Goal: Task Accomplishment & Management: Complete application form

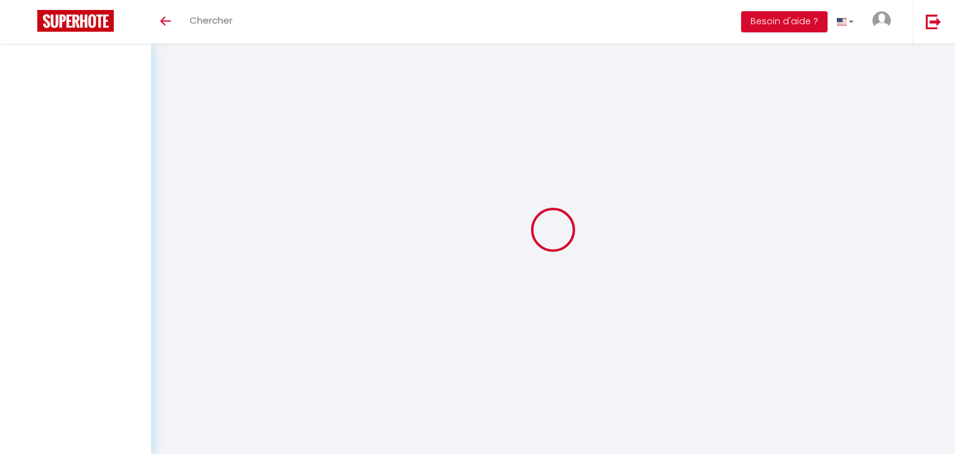
type input "[PERSON_NAME]"
type input "Jean"
type input "[EMAIL_ADDRESS][DOMAIN_NAME]"
type input "[PHONE_NUMBER]"
type input "523 [PERSON_NAME] vulcin"
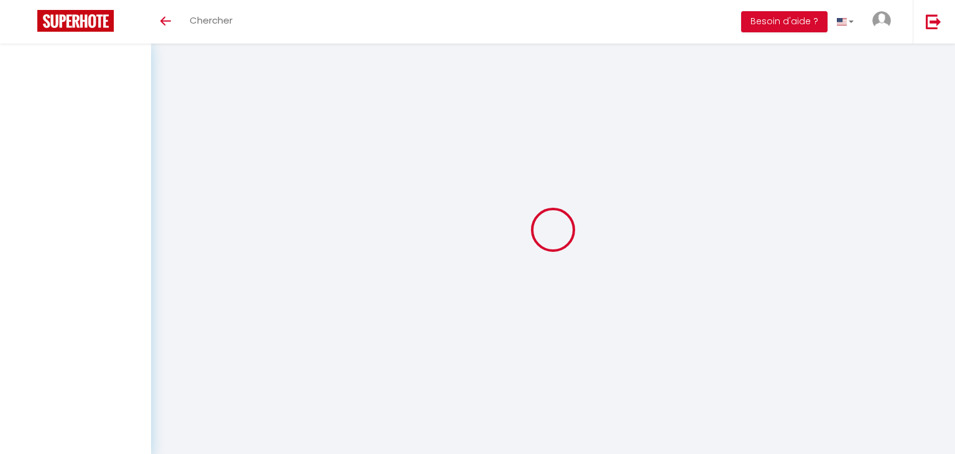
type input "97232"
type input "le lamentin"
type input "huWo0dsAbx10DYrRK8rwptGsC"
type input "NV1ewzFECVCHSh7VXKWU4mawW"
type input "[URL][DOMAIN_NAME]"
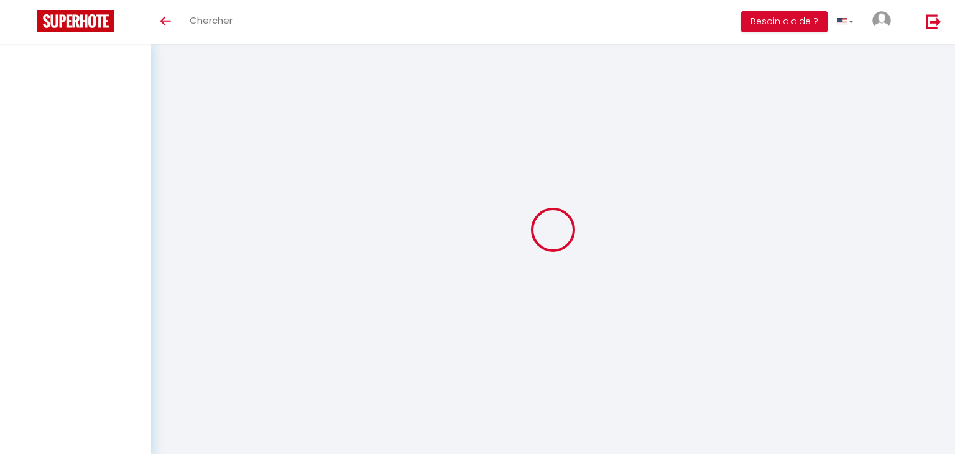
select select "136"
select select "28"
select select "fr"
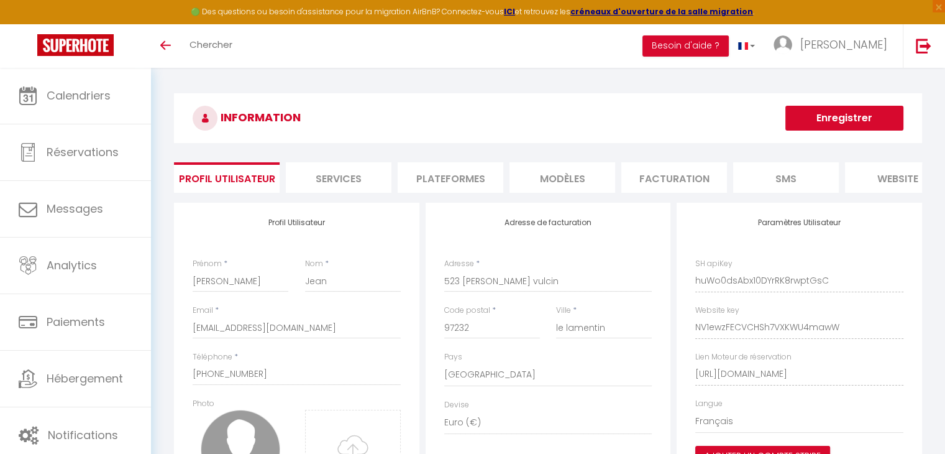
click at [945, 96] on html "🟢 Des questions ou besoin d'assistance pour la migration AirBnB? Connectez-vous…" at bounding box center [472, 227] width 945 height 454
click at [876, 87] on div "INFORMATION Enregistrer Profil Utilisateur Services Plateformes MODÈLES Factura…" at bounding box center [548, 348] width 794 height 560
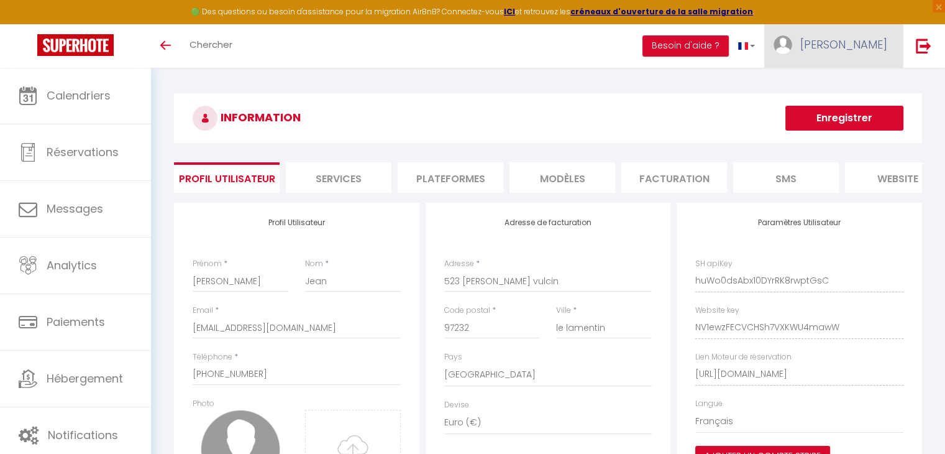
drag, startPoint x: 883, startPoint y: 88, endPoint x: 865, endPoint y: 60, distance: 32.7
click at [879, 85] on div "INFORMATION Enregistrer Profil Utilisateur Services Plateformes MODÈLES Factura…" at bounding box center [548, 348] width 794 height 560
click at [868, 58] on link "[PERSON_NAME]" at bounding box center [833, 46] width 139 height 44
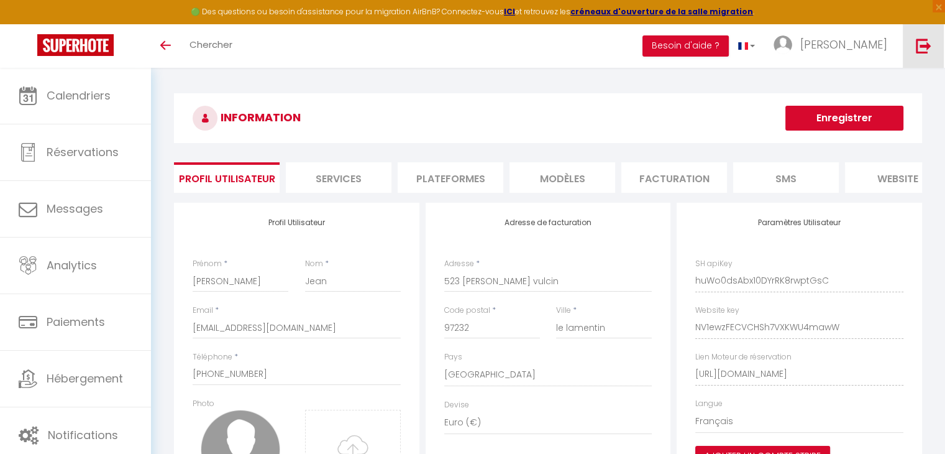
click at [921, 57] on link at bounding box center [923, 46] width 41 height 44
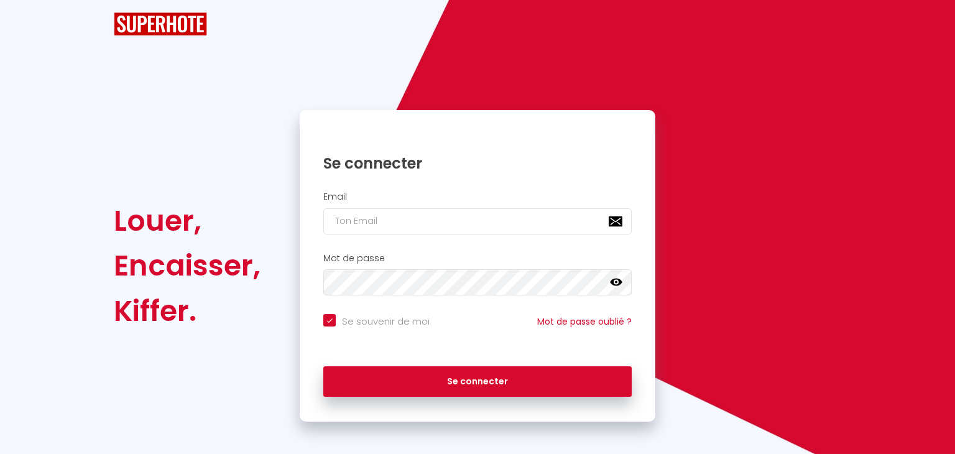
checkbox input "true"
type input "[EMAIL_ADDRESS][DOMAIN_NAME]"
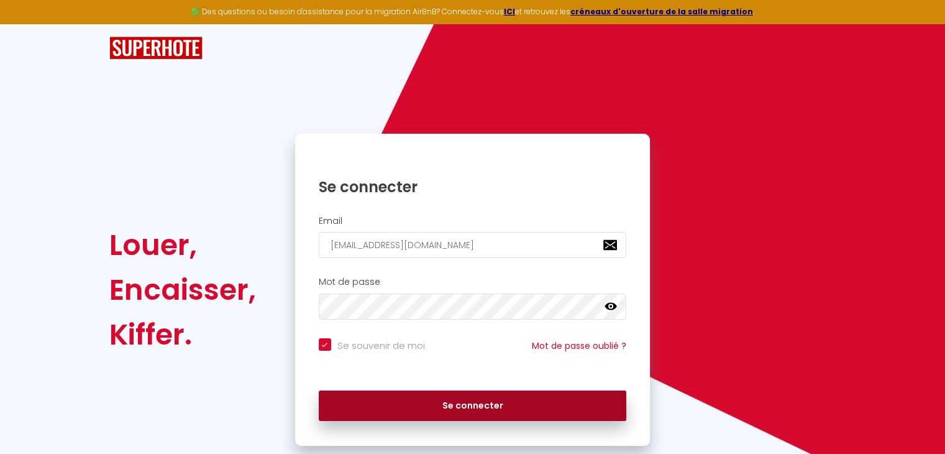
drag, startPoint x: 465, startPoint y: 398, endPoint x: 464, endPoint y: 411, distance: 13.7
click at [477, 399] on button "Se connecter" at bounding box center [473, 405] width 308 height 31
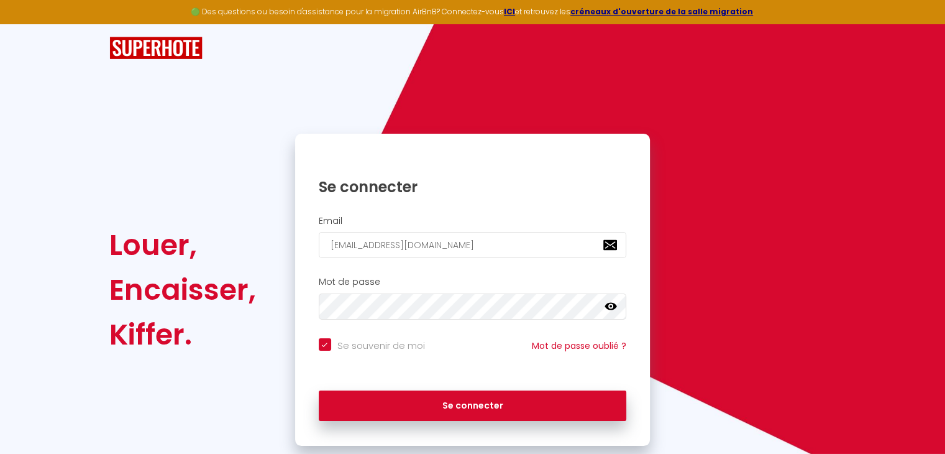
checkbox input "true"
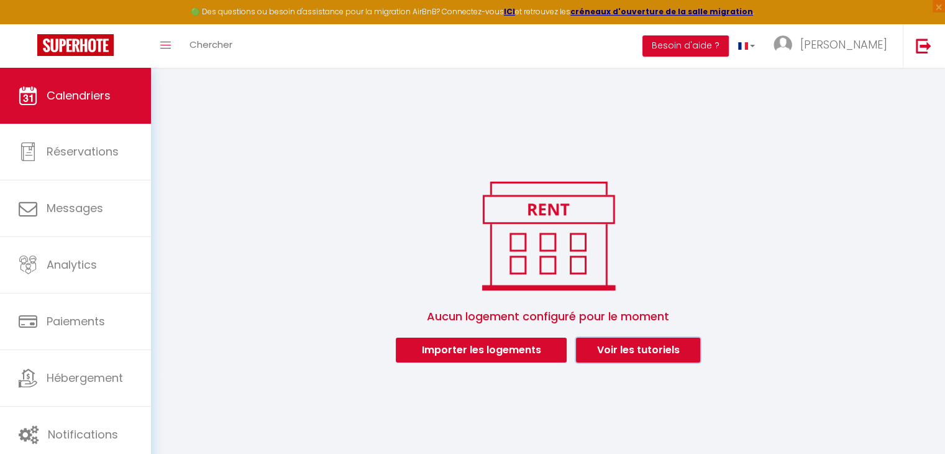
click at [620, 355] on link "Voir les tutoriels" at bounding box center [638, 349] width 124 height 25
click at [729, 45] on button "Besoin d'aide ?" at bounding box center [686, 45] width 86 height 21
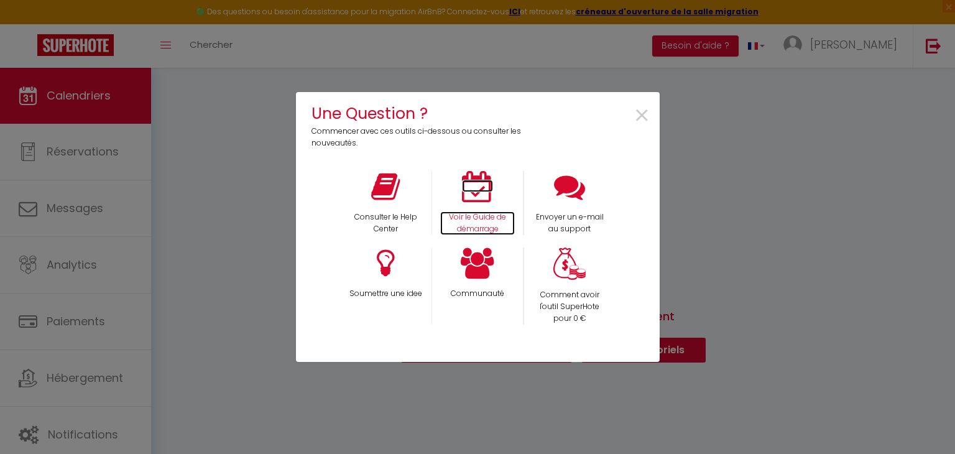
click at [465, 190] on icon at bounding box center [477, 186] width 31 height 31
click at [644, 117] on span "×" at bounding box center [641, 115] width 17 height 39
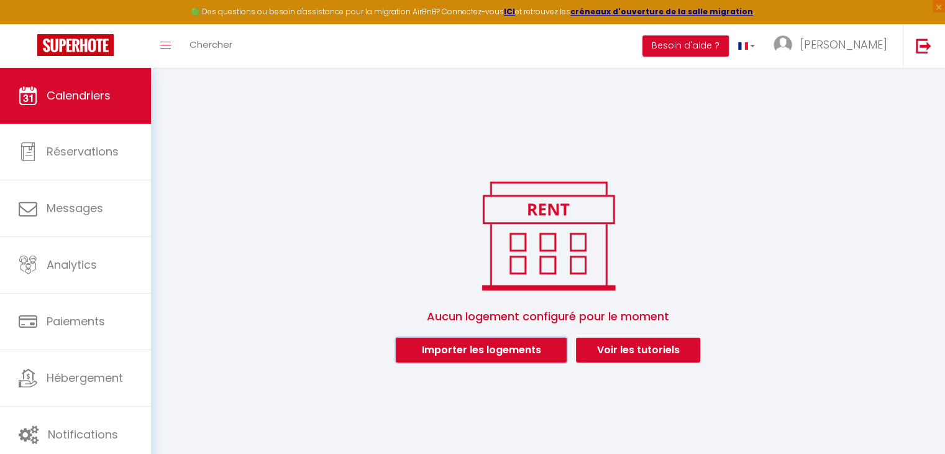
click at [498, 348] on button "Importer les logements" at bounding box center [481, 349] width 171 height 25
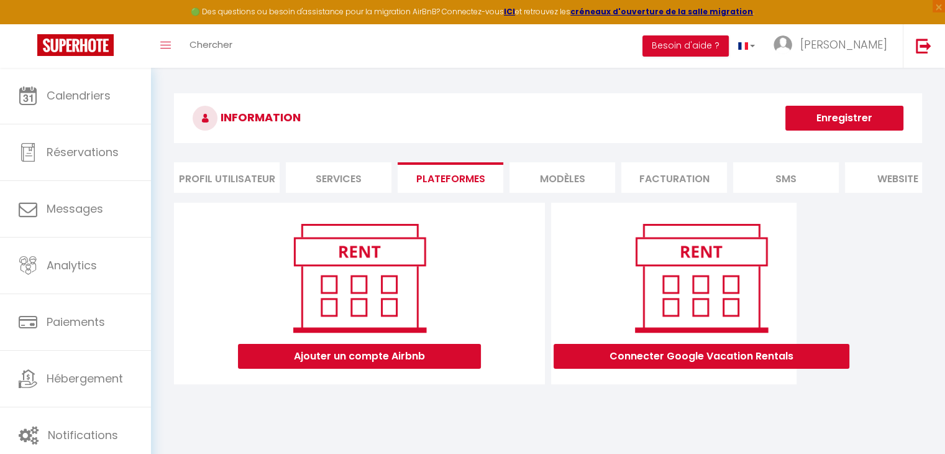
click at [873, 259] on div "Ajouter un compte Airbnb Connecter Google Vacation Rentals" at bounding box center [548, 297] width 754 height 189
click at [398, 369] on button "Ajouter un compte Airbnb" at bounding box center [359, 356] width 243 height 25
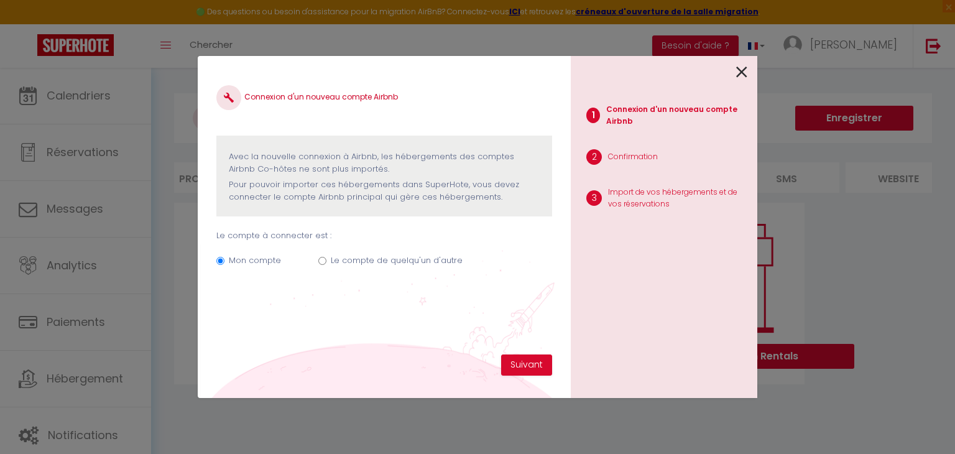
click at [291, 234] on p "Le compte à connecter est :" at bounding box center [384, 235] width 336 height 12
click at [546, 356] on button "Suivant" at bounding box center [526, 364] width 51 height 21
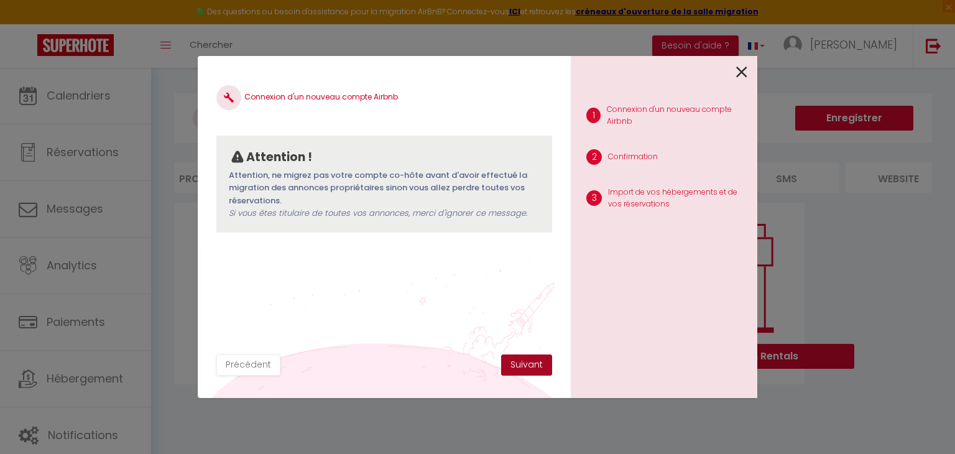
click at [529, 357] on button "Suivant" at bounding box center [526, 364] width 51 height 21
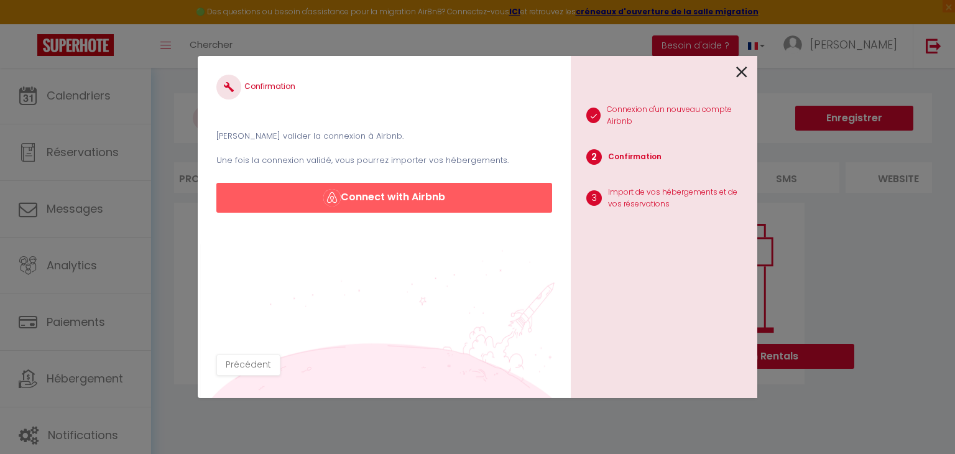
click at [737, 68] on icon at bounding box center [741, 72] width 11 height 19
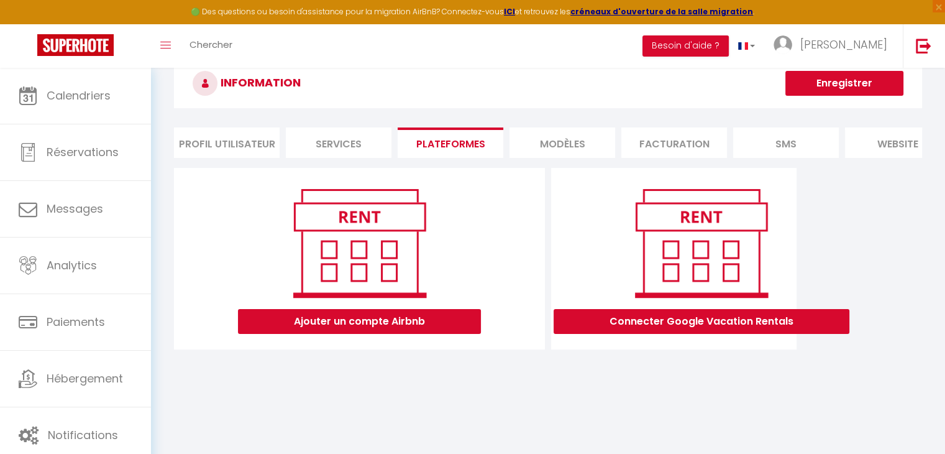
scroll to position [67, 0]
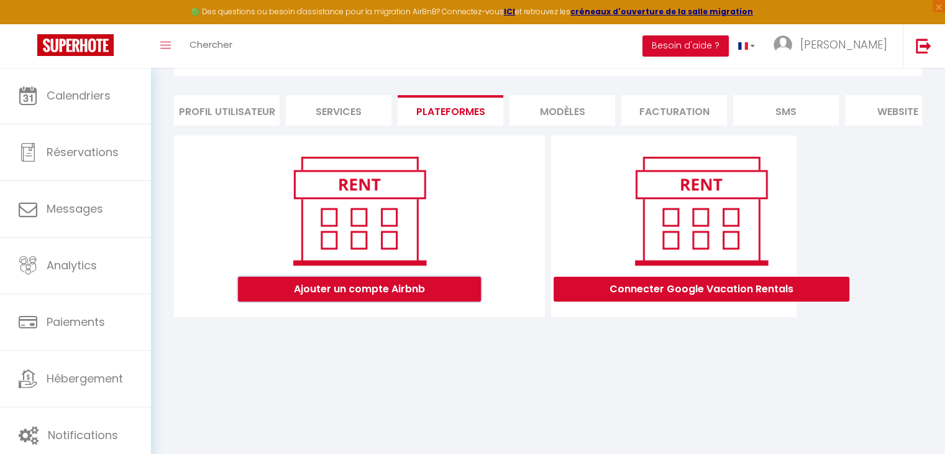
click at [363, 296] on button "Ajouter un compte Airbnb" at bounding box center [359, 289] width 243 height 25
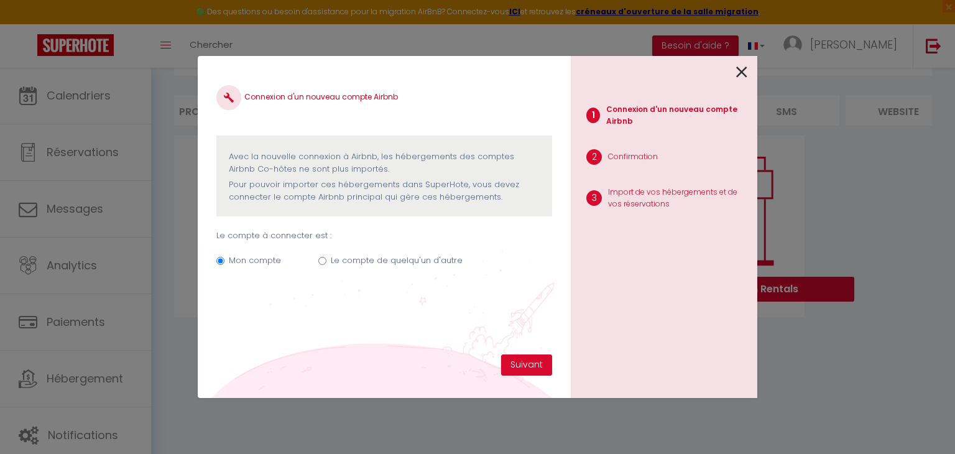
click at [501, 369] on div "Connexion d'un nouveau compte Airbnb Avec la nouvelle connexion à [GEOGRAPHIC_D…" at bounding box center [384, 227] width 373 height 342
click at [510, 370] on button "Suivant" at bounding box center [526, 364] width 51 height 21
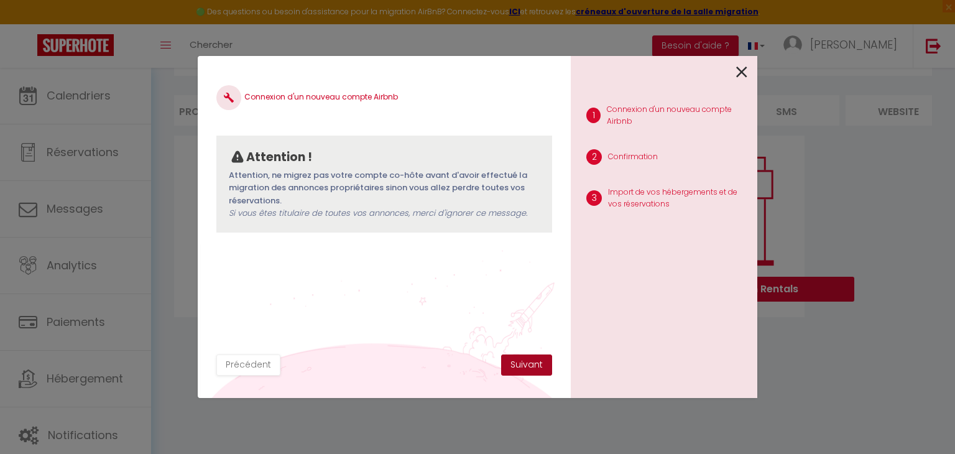
click at [517, 371] on button "Suivant" at bounding box center [526, 364] width 51 height 21
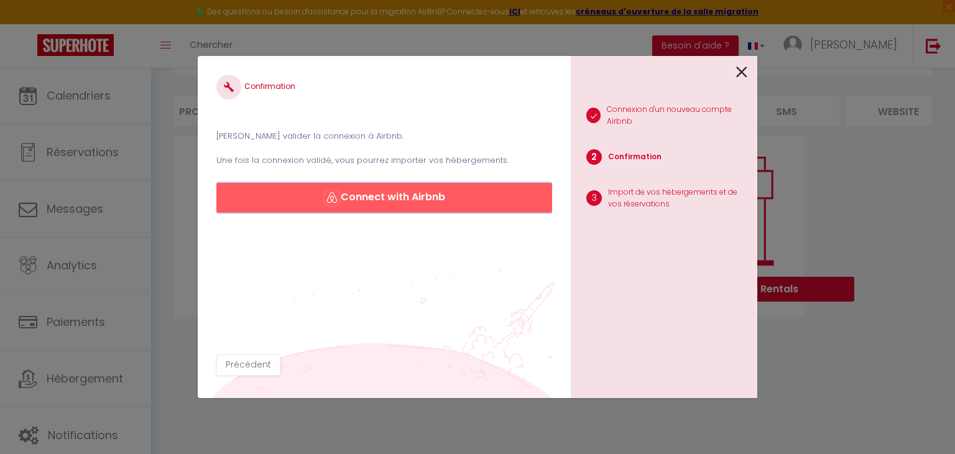
click at [425, 196] on button "Connect with Airbnb" at bounding box center [384, 198] width 336 height 30
click at [234, 364] on button "Précédent" at bounding box center [248, 364] width 64 height 21
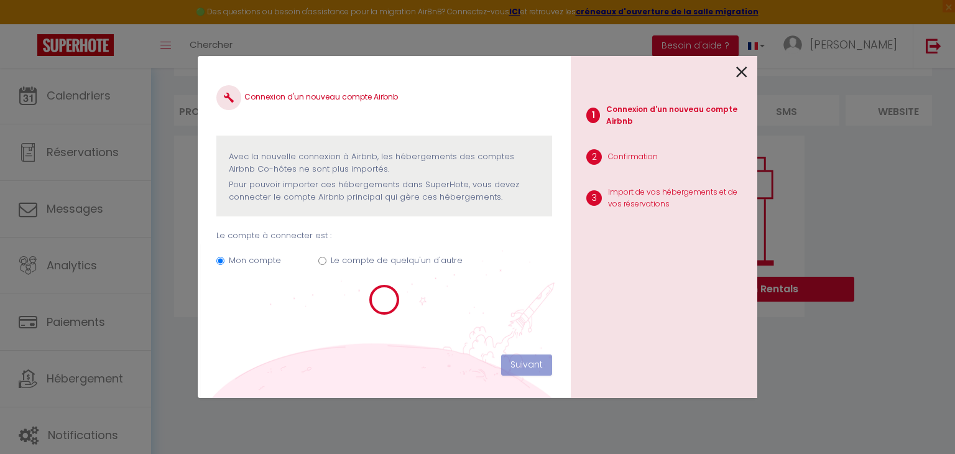
click at [737, 69] on icon at bounding box center [741, 72] width 11 height 19
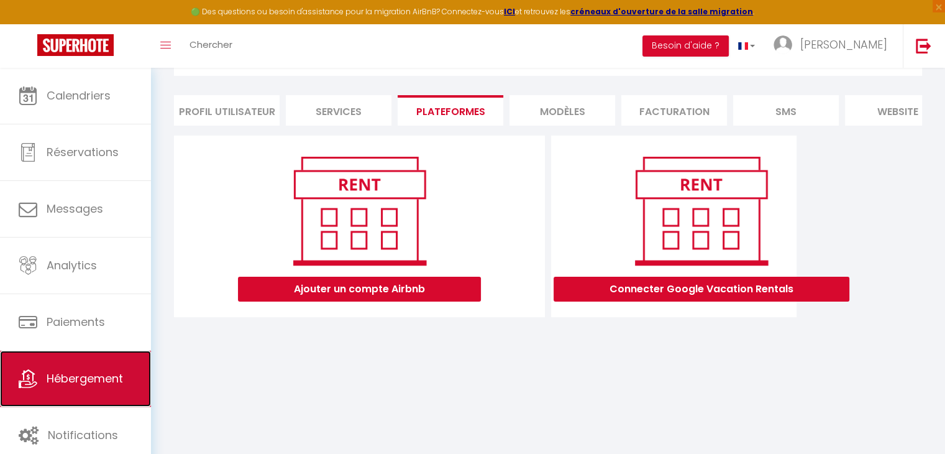
click at [77, 382] on span "Hébergement" at bounding box center [85, 378] width 76 height 16
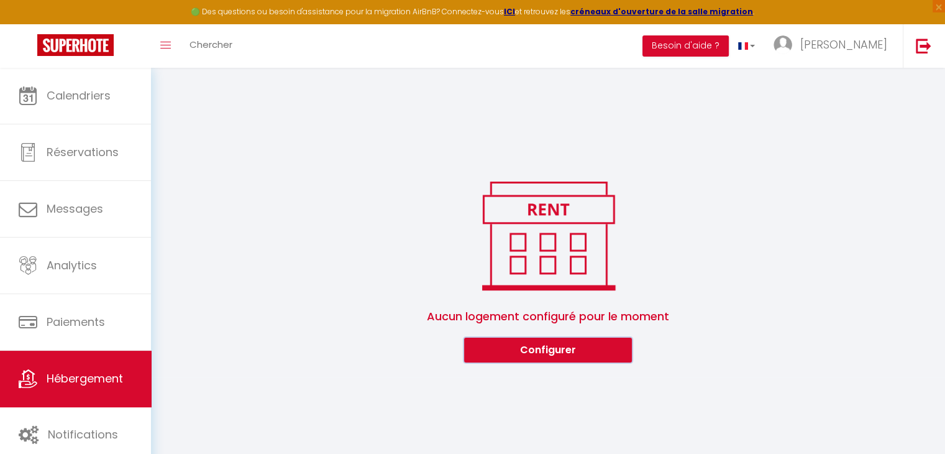
click at [509, 346] on button "Configurer" at bounding box center [548, 349] width 168 height 25
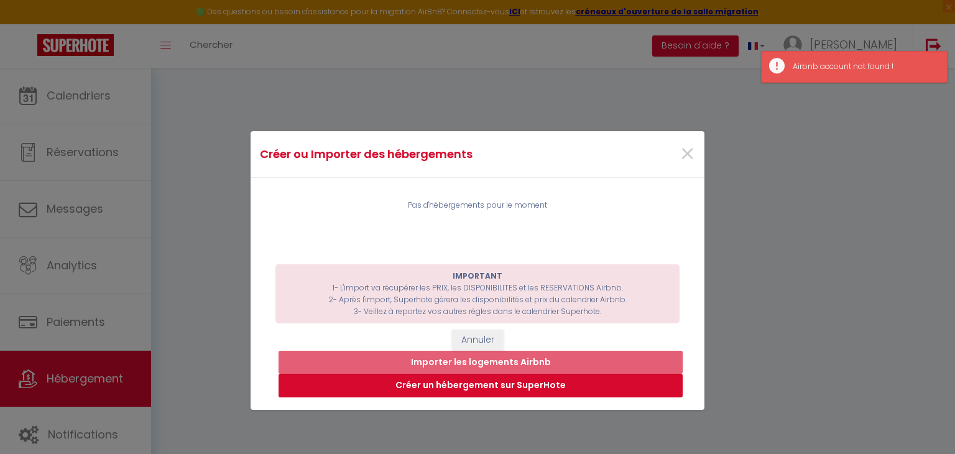
click at [456, 385] on button "Créer un hébergement sur SuperHote" at bounding box center [480, 385] width 404 height 24
select select "3"
select select "2"
select select "1"
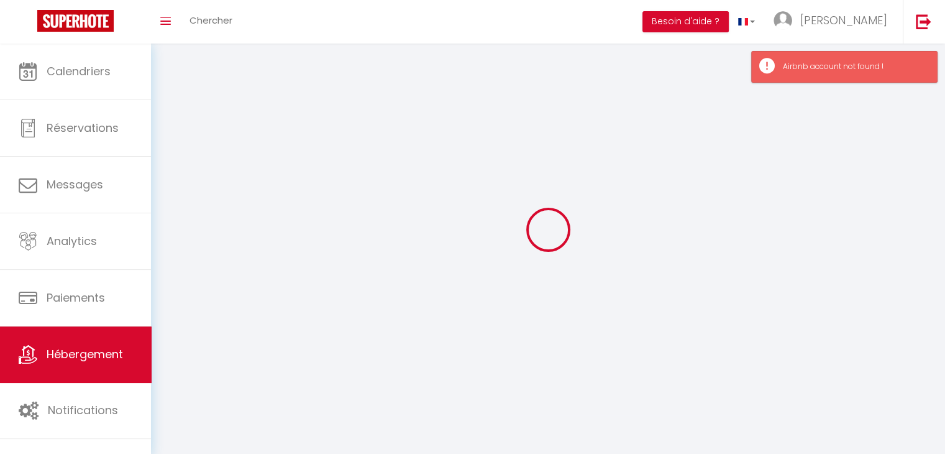
select select
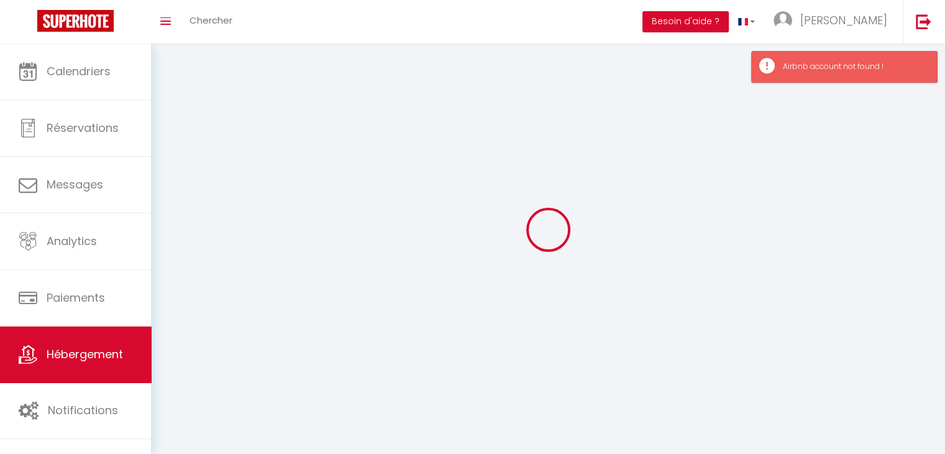
select select
checkbox input "false"
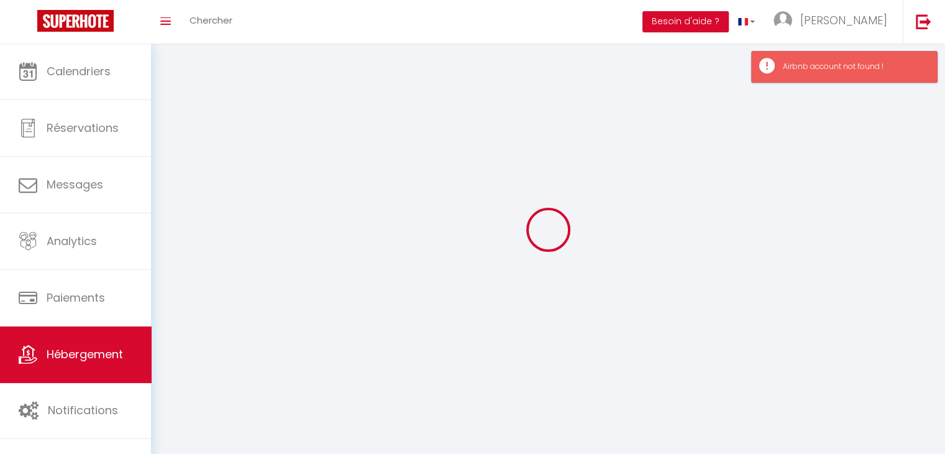
checkbox input "false"
select select
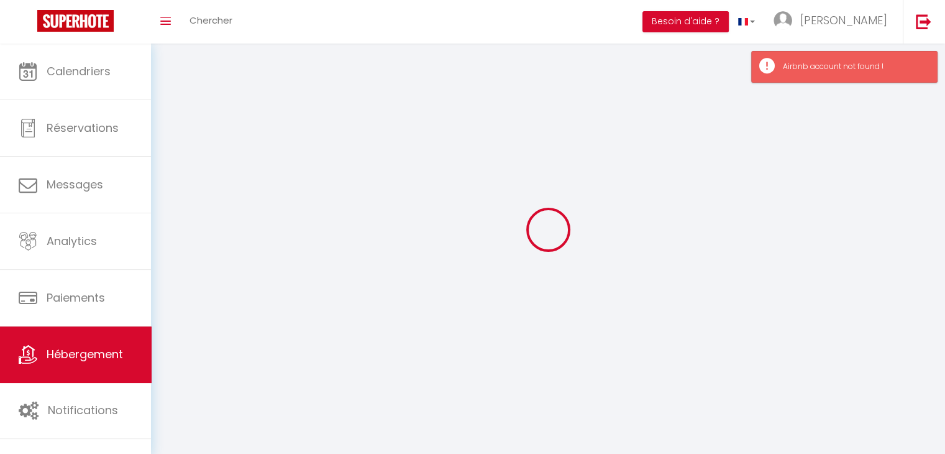
select select
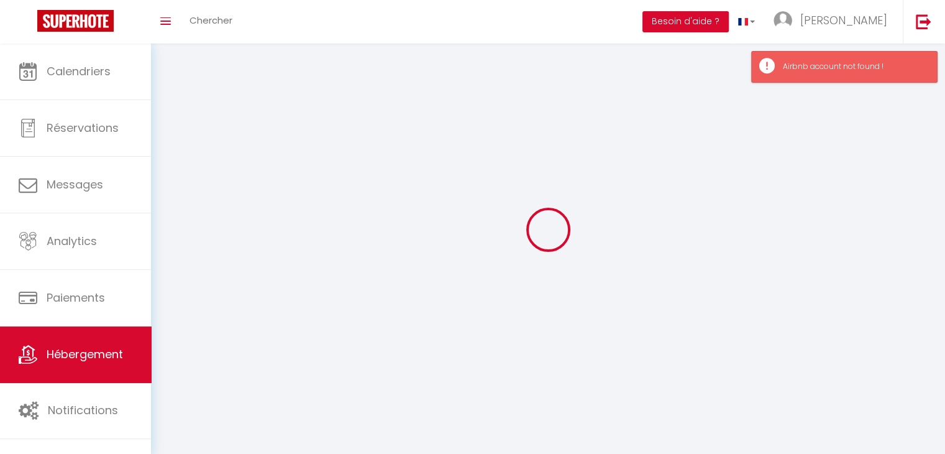
checkbox input "false"
select select
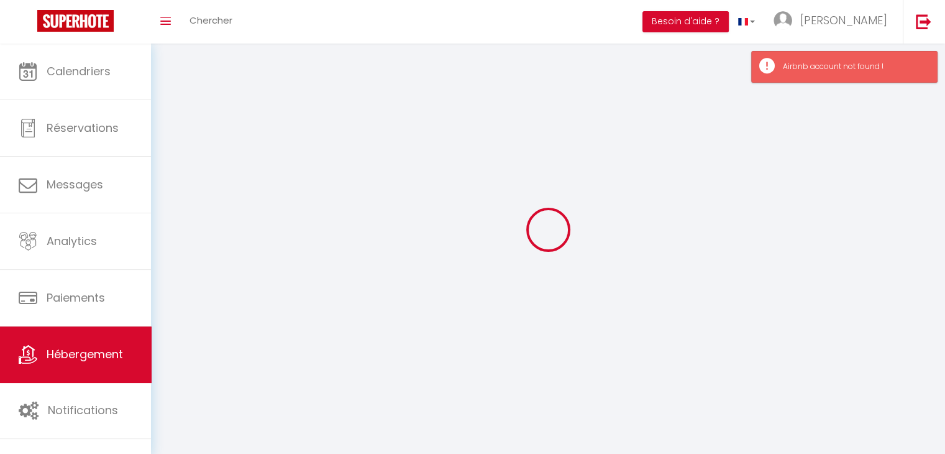
select select
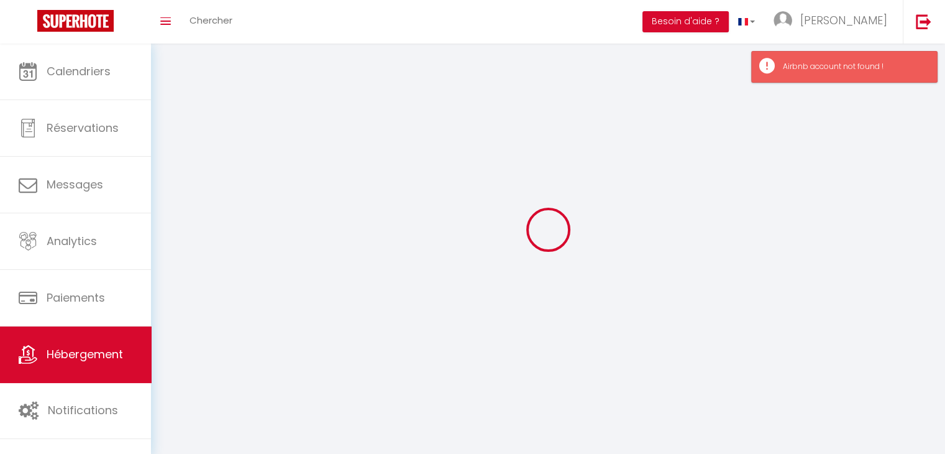
select select
checkbox input "false"
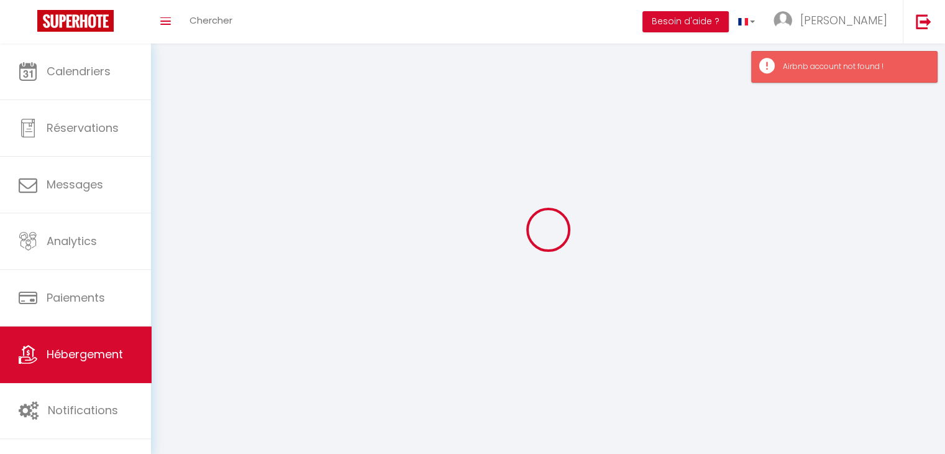
checkbox input "false"
select select
select select "28"
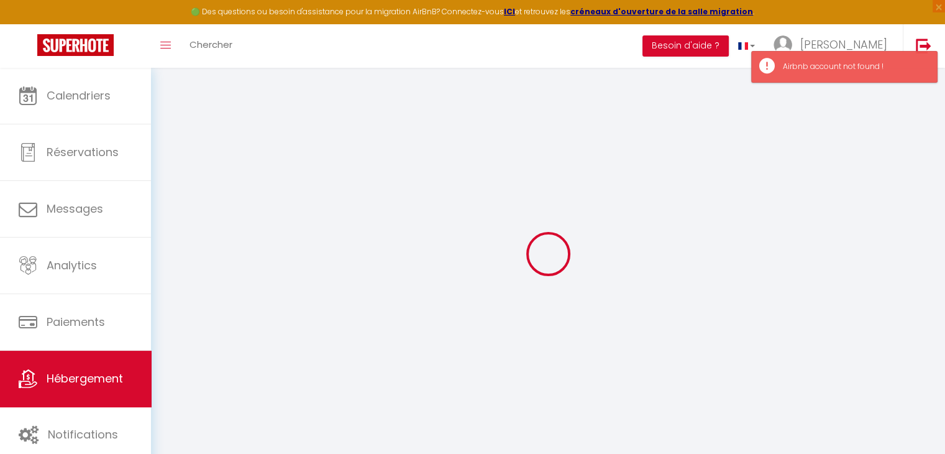
select select
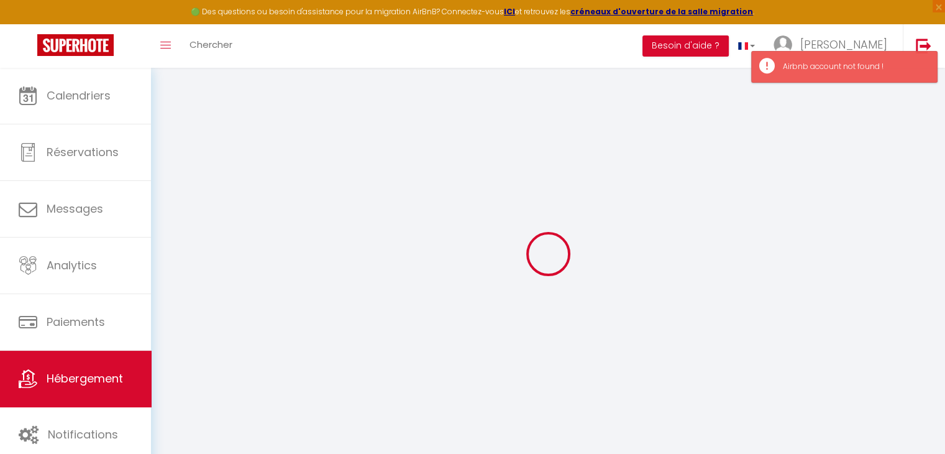
select select
checkbox input "false"
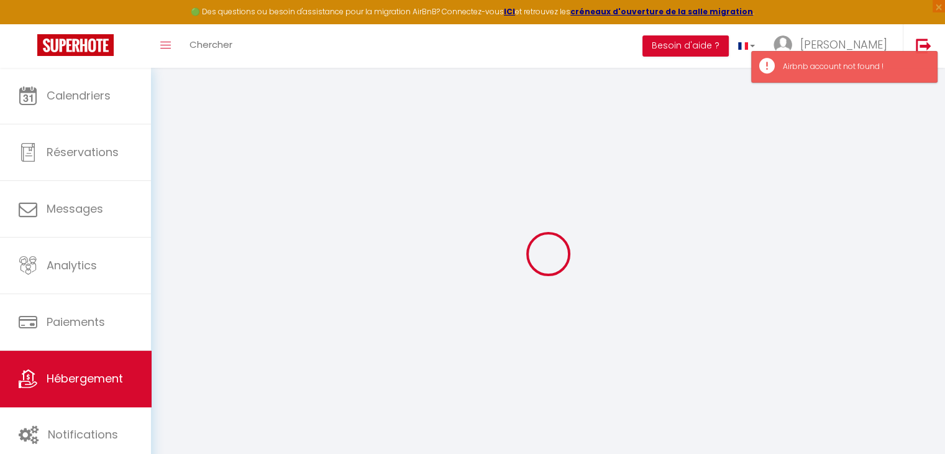
select select
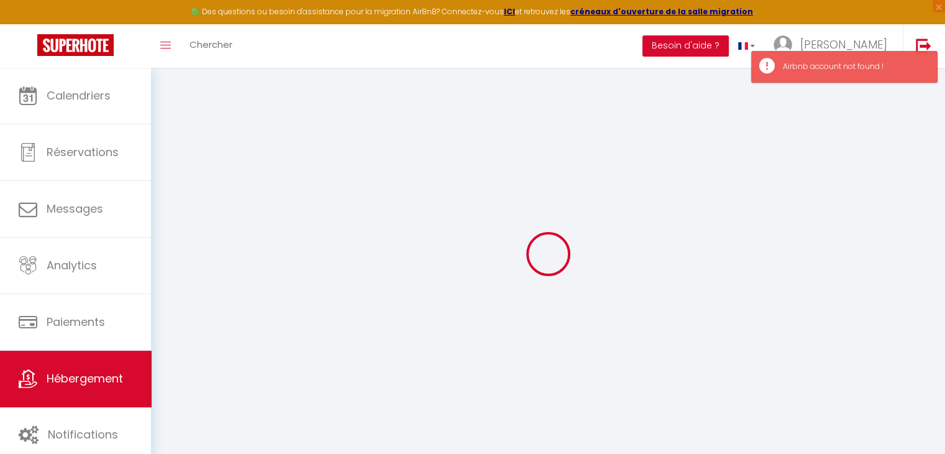
select select
checkbox input "false"
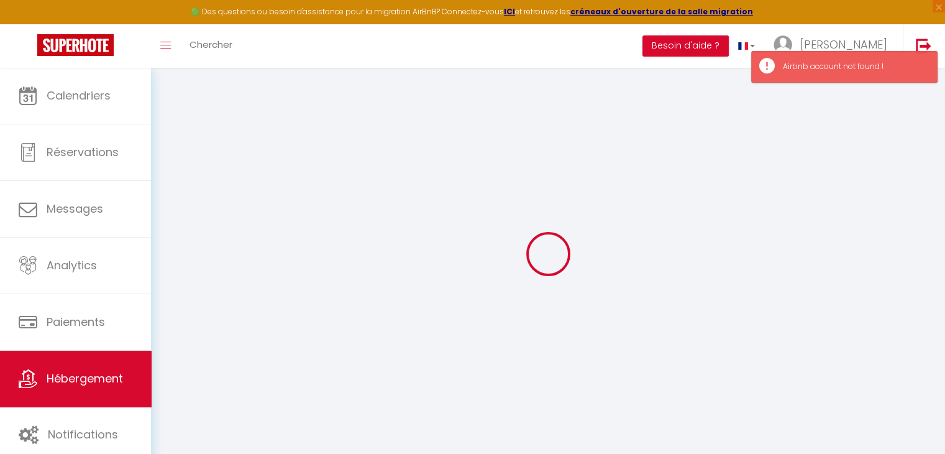
checkbox input "false"
select select
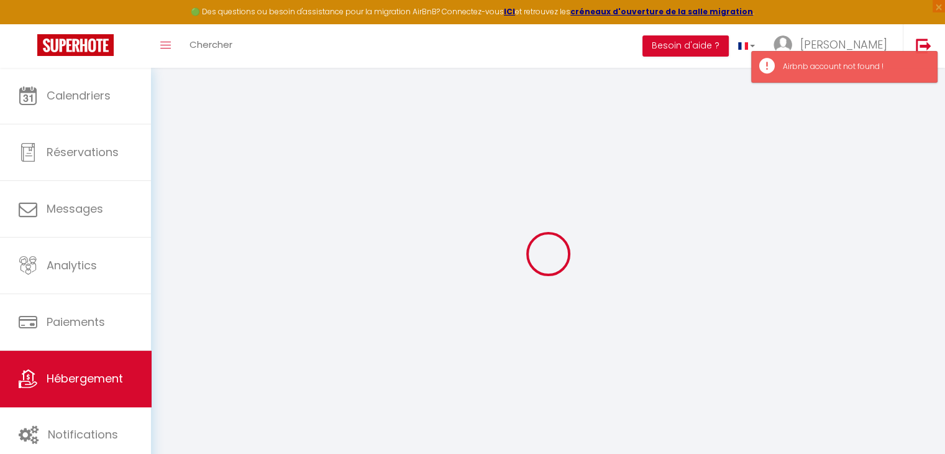
select select
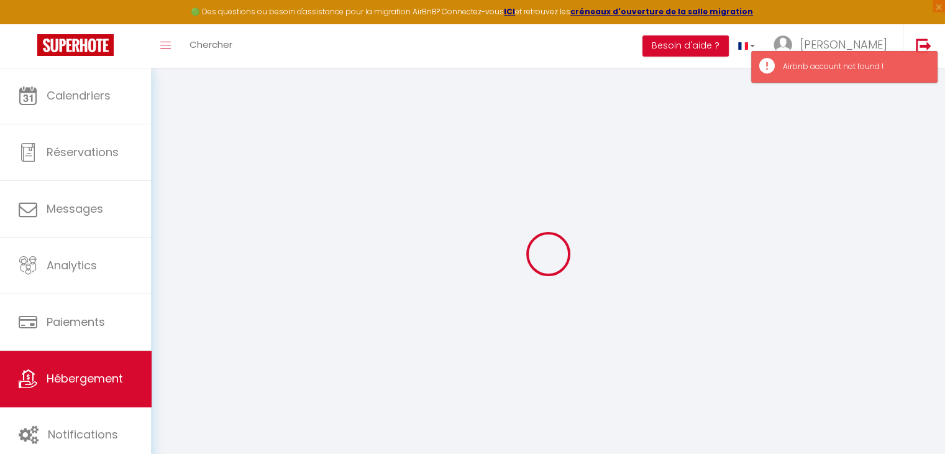
checkbox input "false"
select select
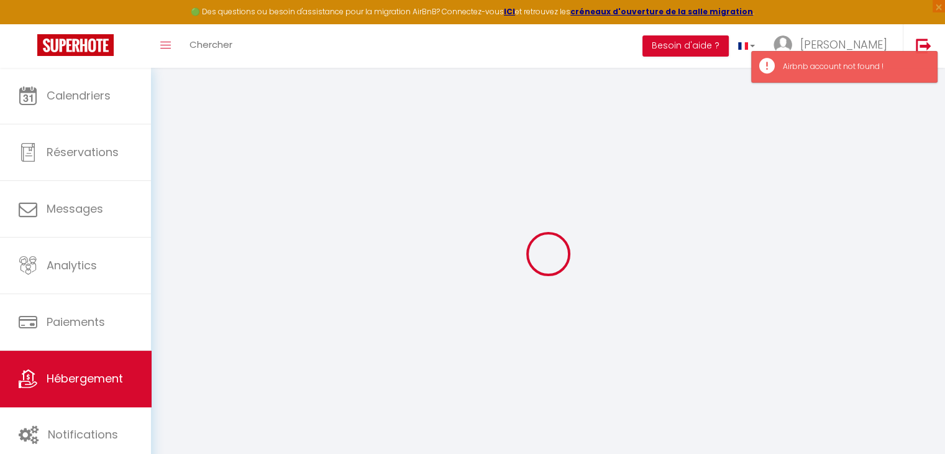
select select
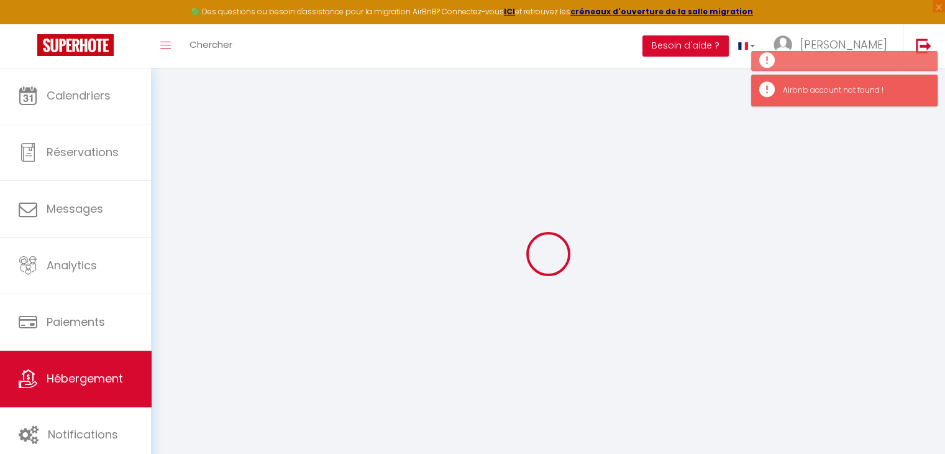
select select
checkbox input "false"
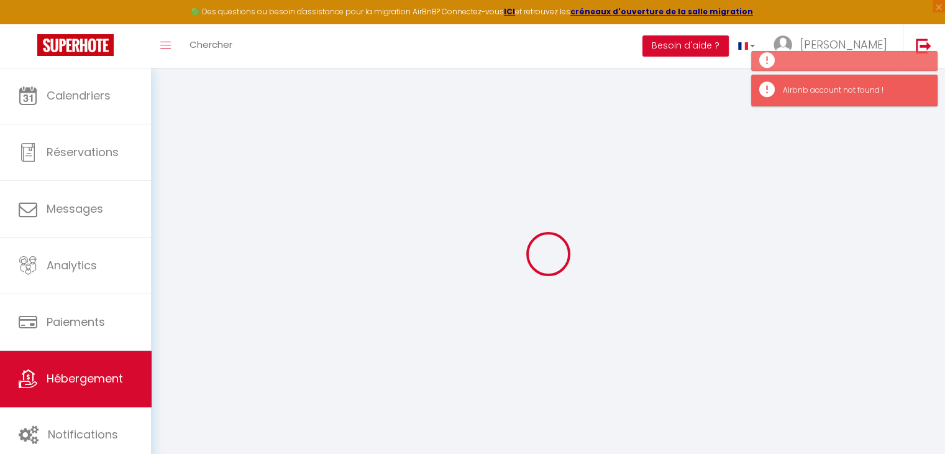
select select
select select "15:00"
select select "23:45"
select select "11:00"
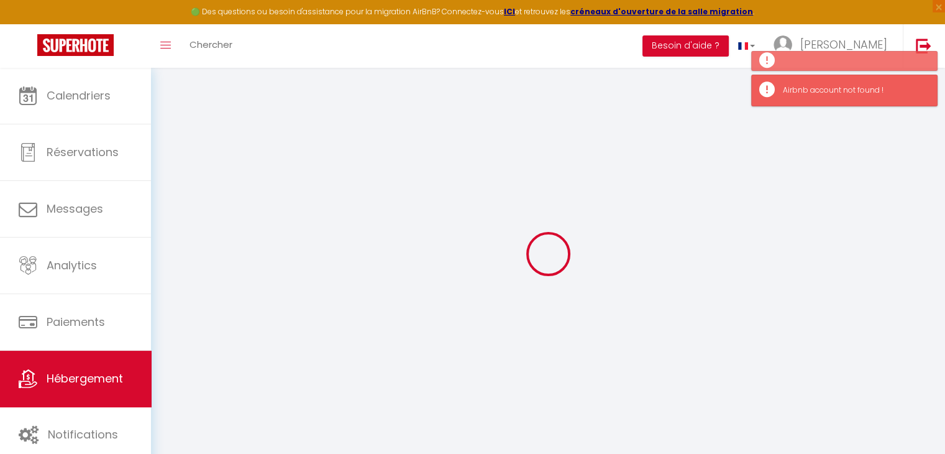
select select "30"
select select "120"
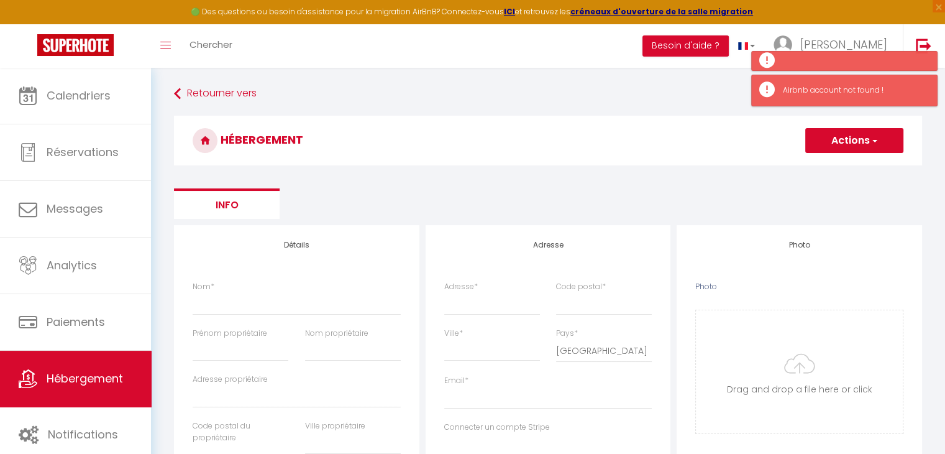
select select
checkbox input "false"
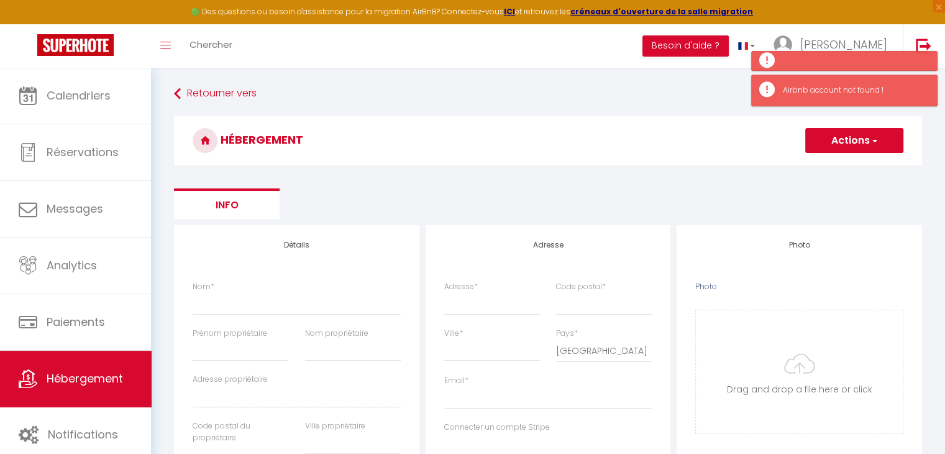
select select
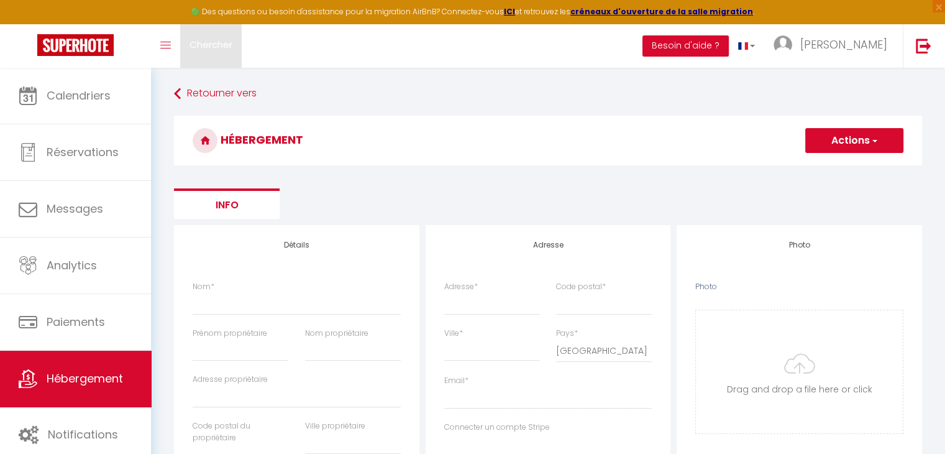
click at [206, 52] on link "Chercher" at bounding box center [211, 46] width 62 height 44
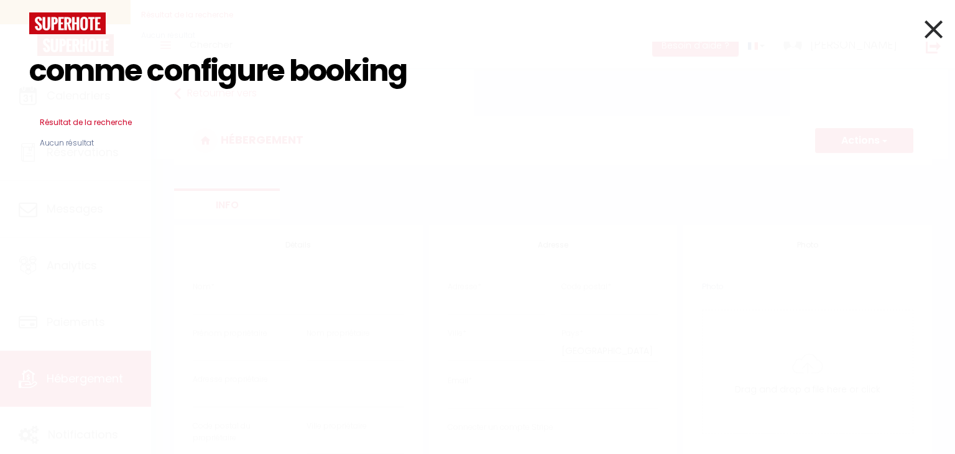
click at [63, 119] on h3 "Résultat de la recherche" at bounding box center [477, 123] width 896 height 30
click at [362, 95] on input "comme configure booking" at bounding box center [477, 70] width 896 height 73
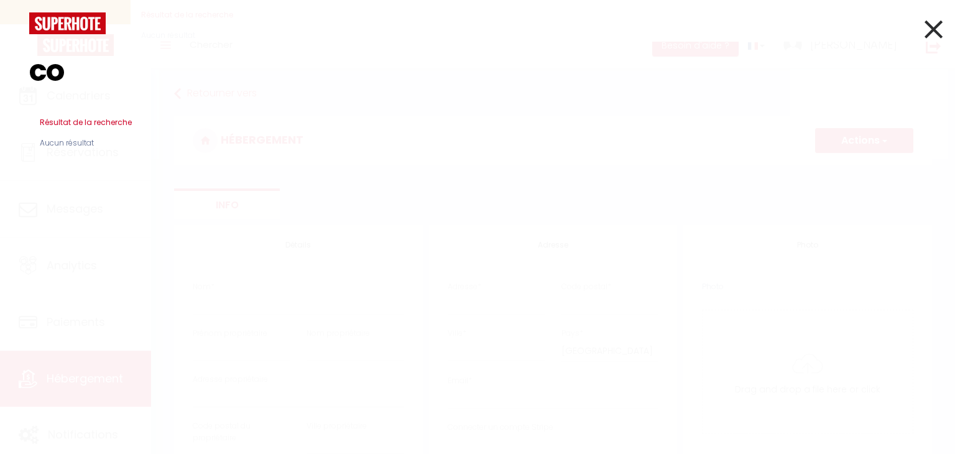
type input "c"
